Goal: Information Seeking & Learning: Learn about a topic

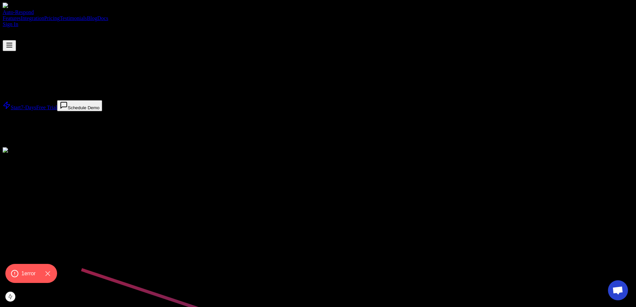
click at [97, 15] on link "Blog" at bounding box center [92, 18] width 10 height 6
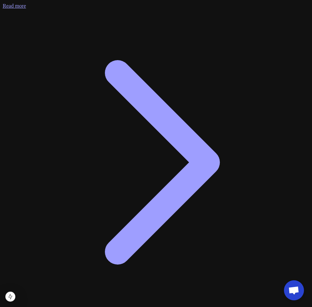
scroll to position [501, 0]
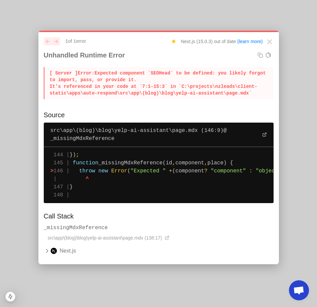
drag, startPoint x: 247, startPoint y: 94, endPoint x: 48, endPoint y: 71, distance: 200.7
click at [48, 71] on p "[ Server ] Error: Expected component `SEOHead` to be defined: you likely forgot…" at bounding box center [159, 83] width 230 height 32
